Goal: Information Seeking & Learning: Stay updated

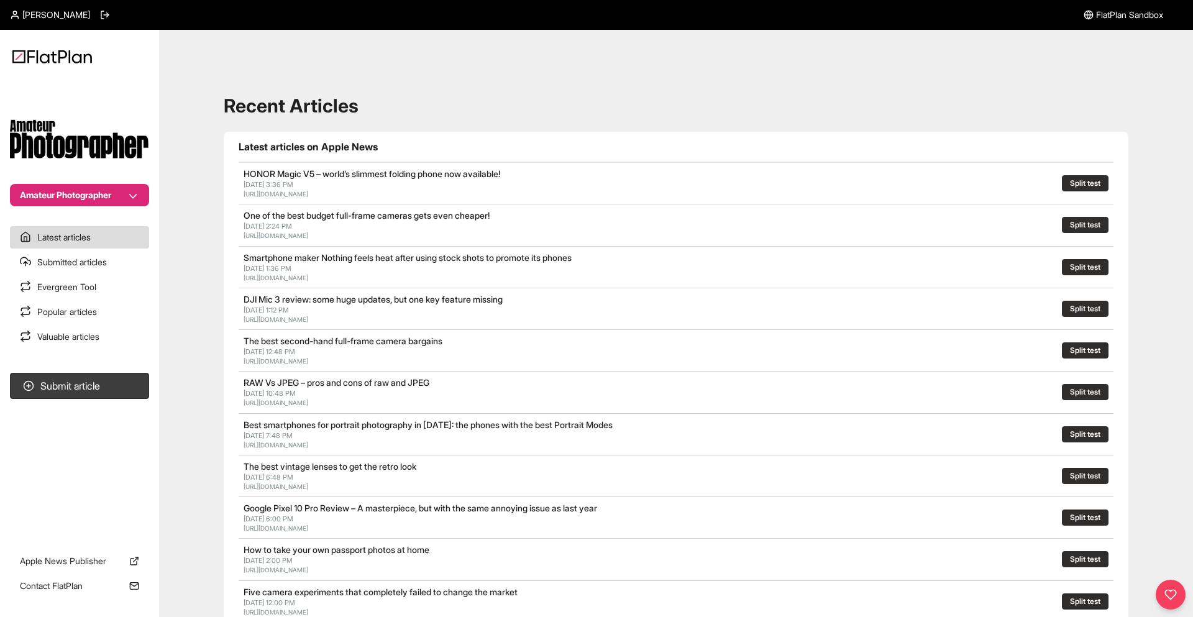
click at [55, 191] on button "Amateur Photographer" at bounding box center [79, 195] width 139 height 22
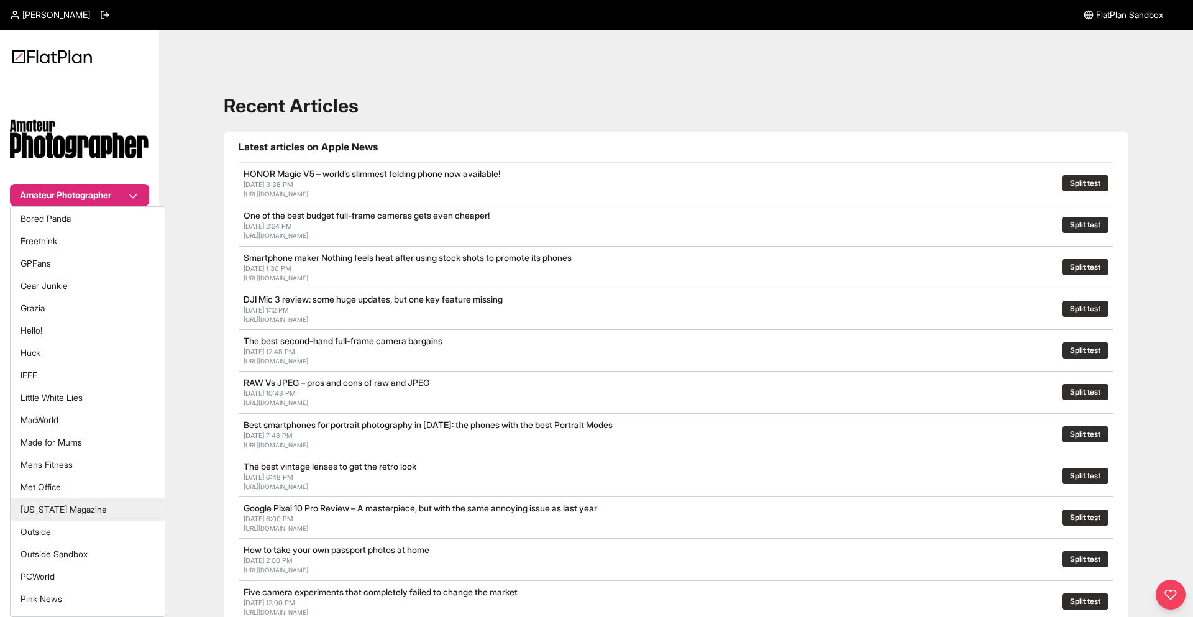
scroll to position [116, 0]
click at [59, 503] on button "[US_STATE] Magazine" at bounding box center [88, 504] width 154 height 22
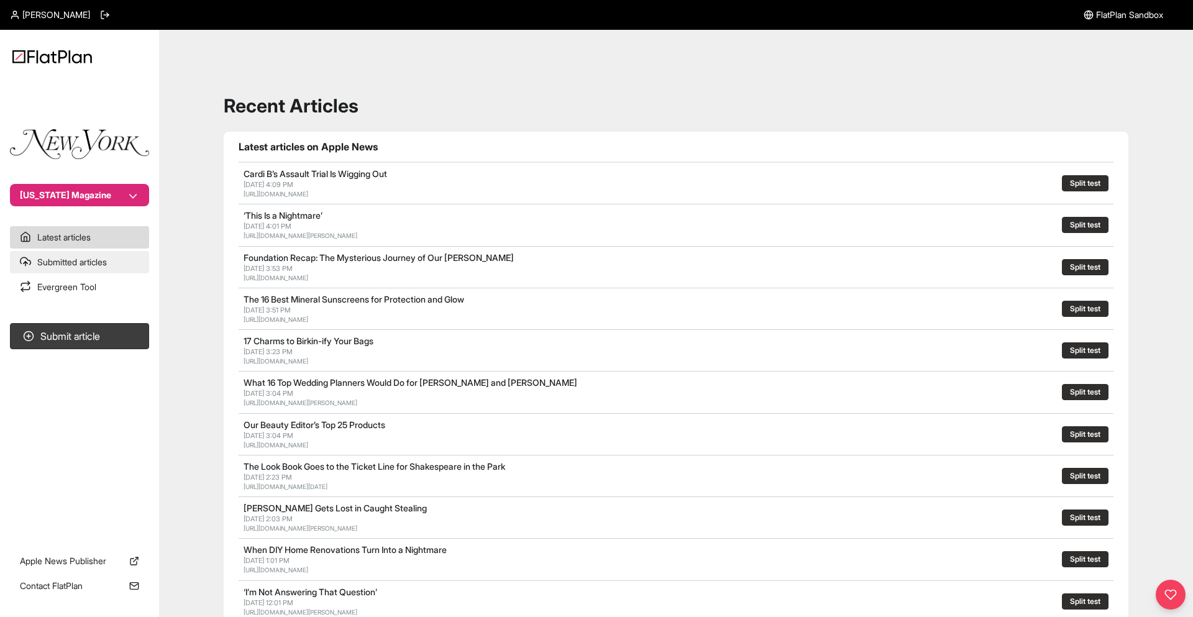
click at [115, 258] on link "Submitted articles" at bounding box center [79, 262] width 139 height 22
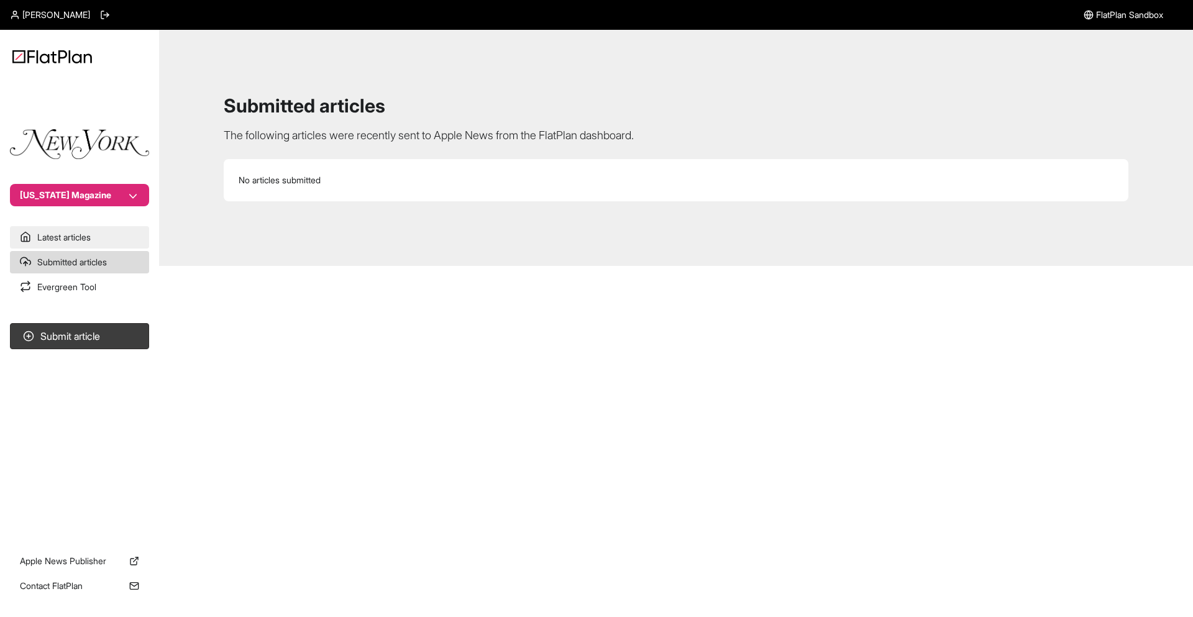
click at [130, 232] on link "Latest articles" at bounding box center [79, 237] width 139 height 22
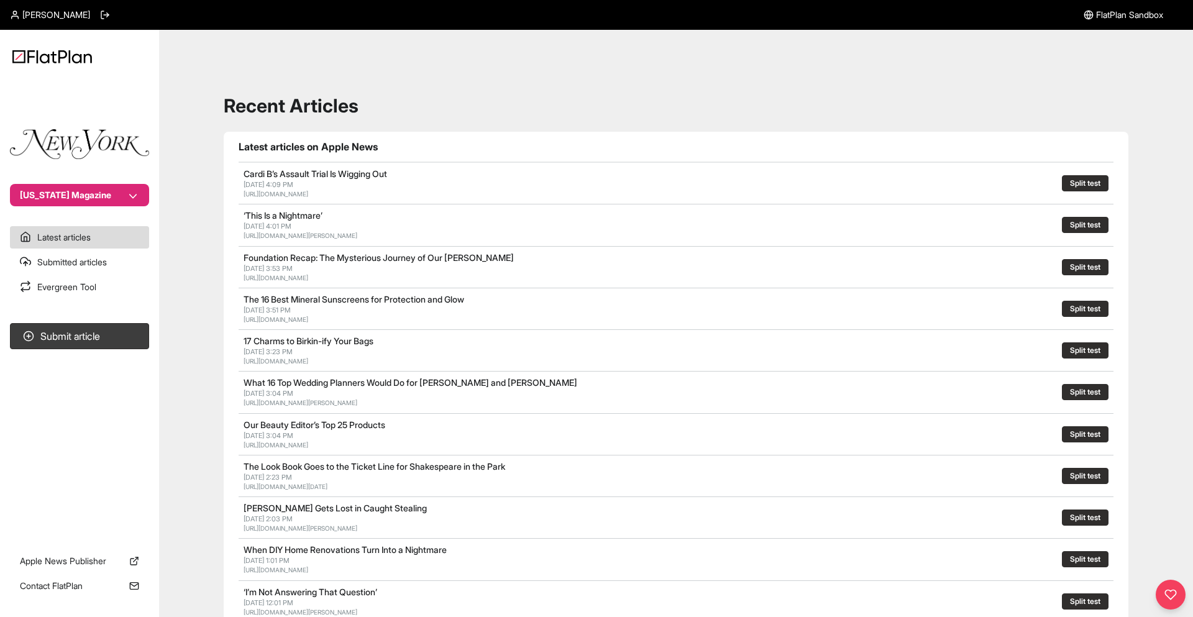
click at [199, 505] on div "Recent Articles Latest articles on Apple News Cardi B’s Assault Trial Is Wiggin…" at bounding box center [676, 561] width 1004 height 1033
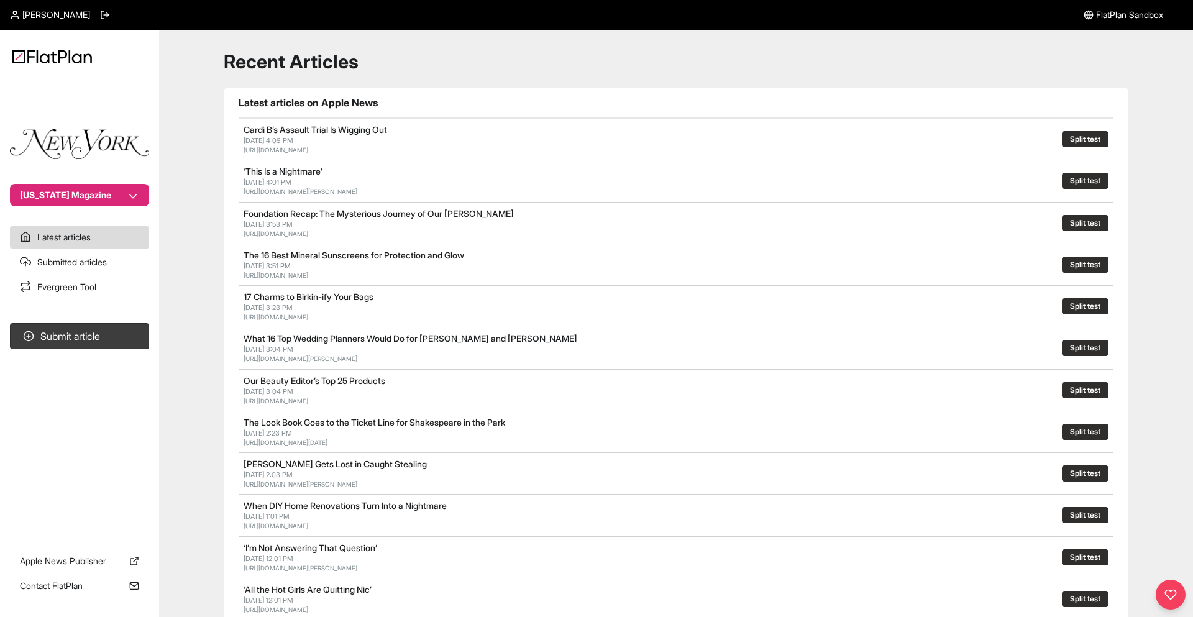
scroll to position [93, 0]
